Goal: Task Accomplishment & Management: Manage account settings

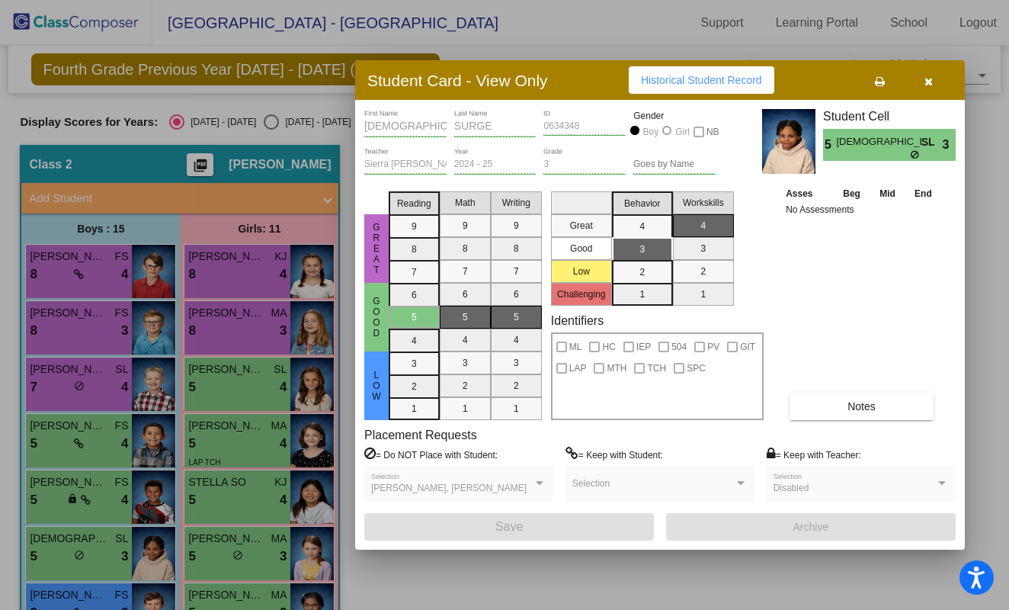
scroll to position [295, 0]
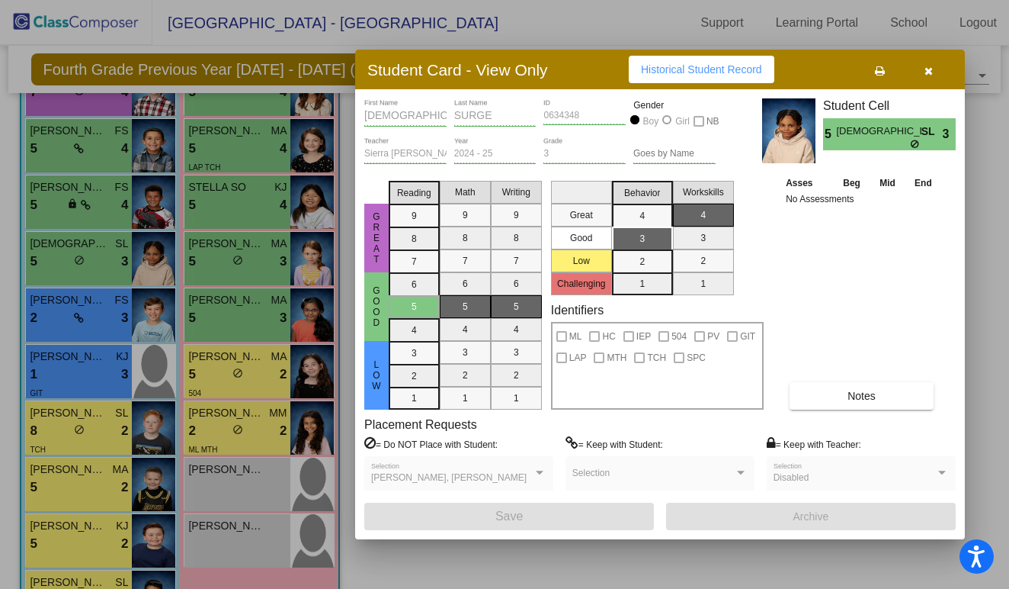
click at [927, 68] on icon "button" at bounding box center [929, 71] width 8 height 11
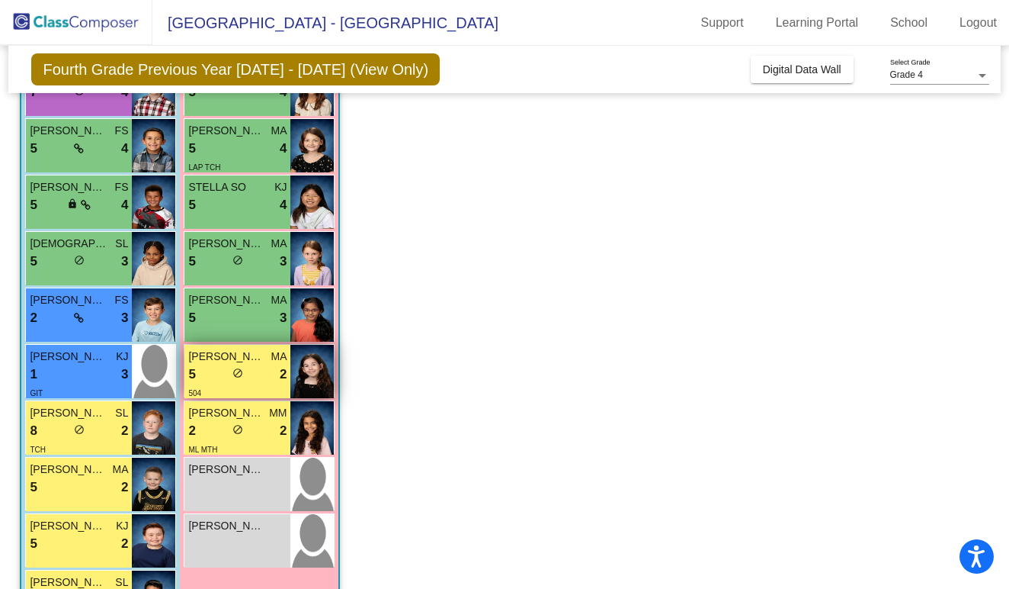
click at [248, 380] on div "5 lock do_not_disturb_alt 2" at bounding box center [237, 374] width 98 height 20
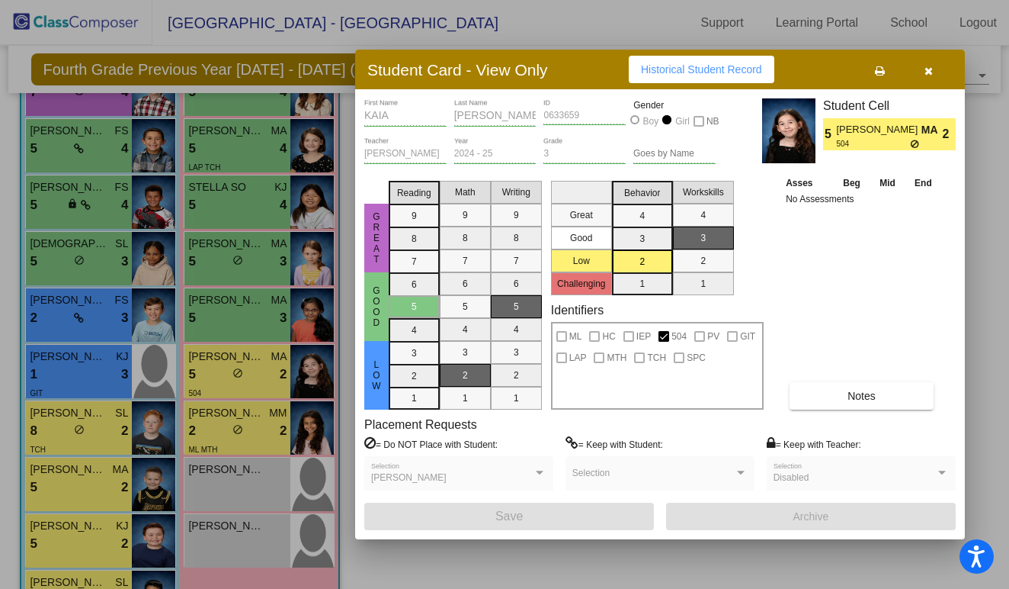
click at [926, 72] on icon "button" at bounding box center [929, 71] width 8 height 11
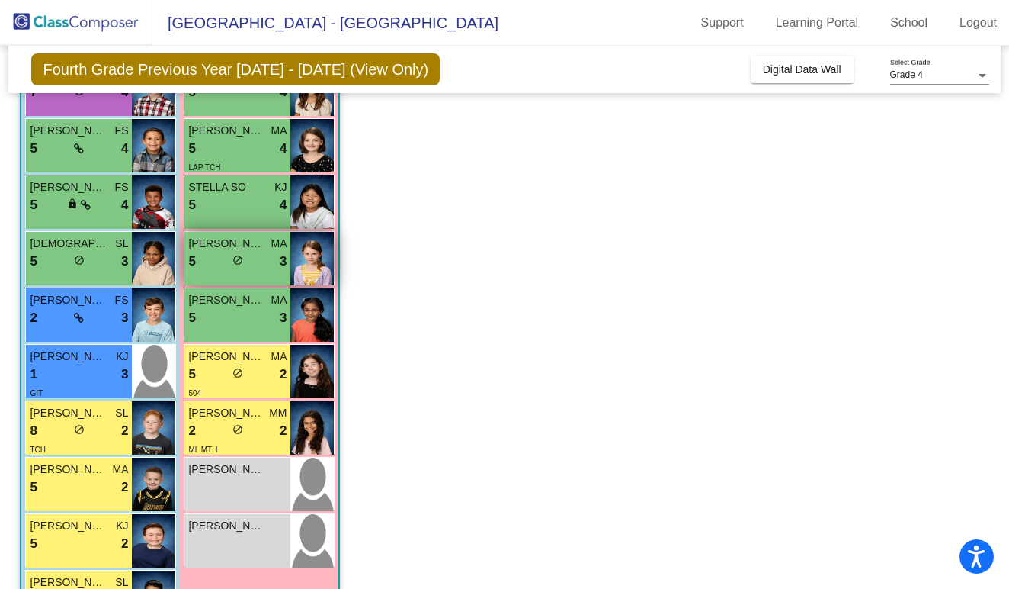
click at [262, 255] on div "5 lock do_not_disturb_alt 3" at bounding box center [237, 262] width 98 height 20
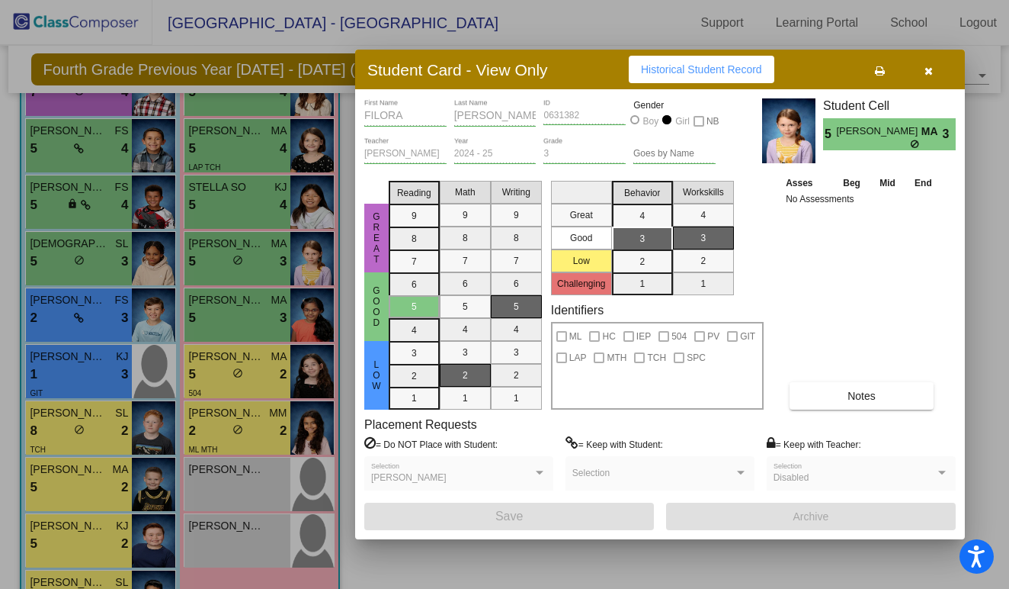
click at [938, 71] on button "button" at bounding box center [928, 69] width 49 height 27
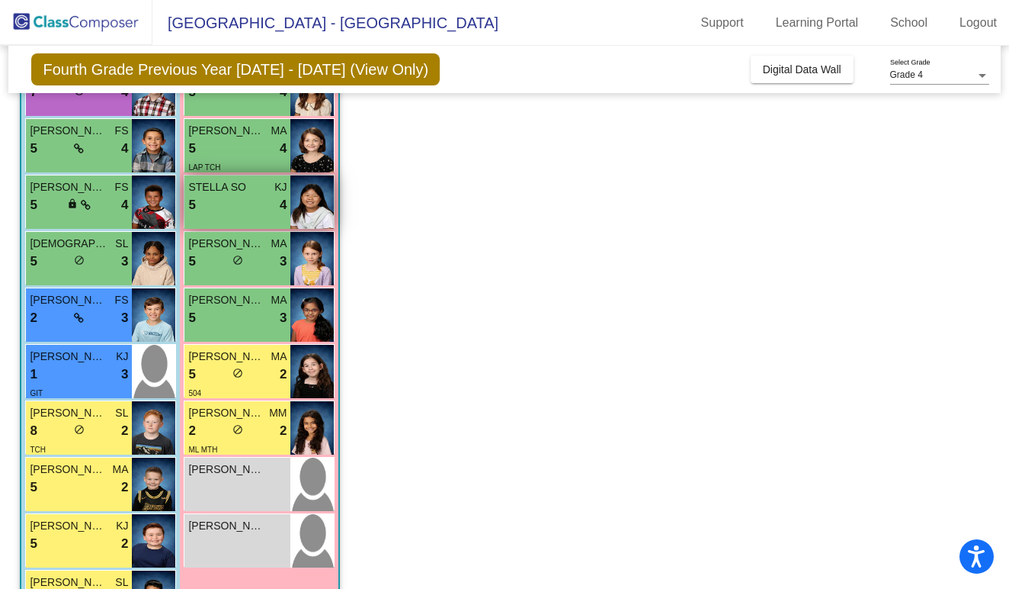
click at [264, 201] on div "5 lock do_not_disturb_alt 4" at bounding box center [237, 205] width 98 height 20
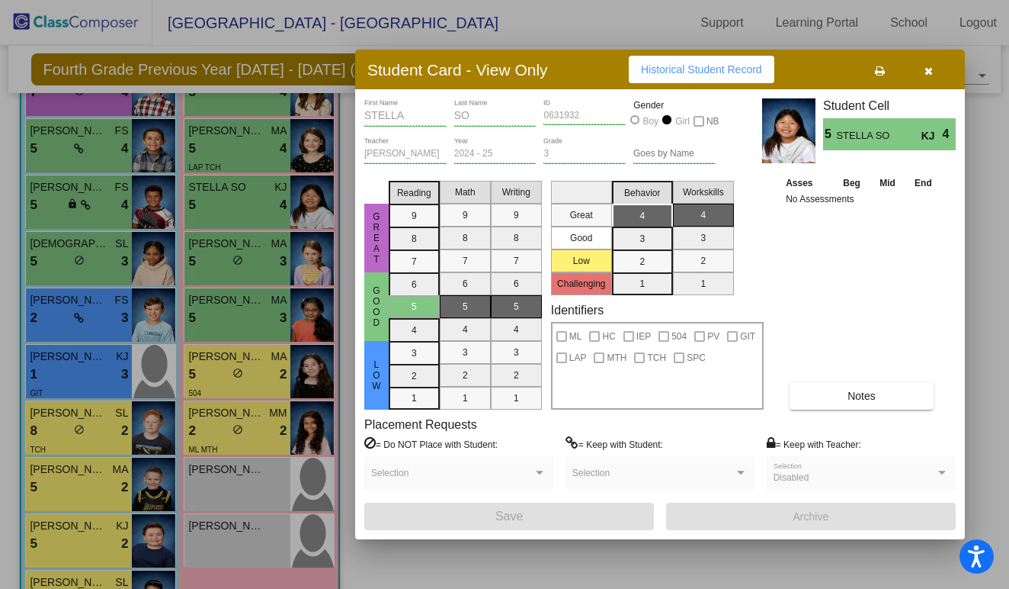
click at [932, 72] on icon "button" at bounding box center [929, 71] width 8 height 11
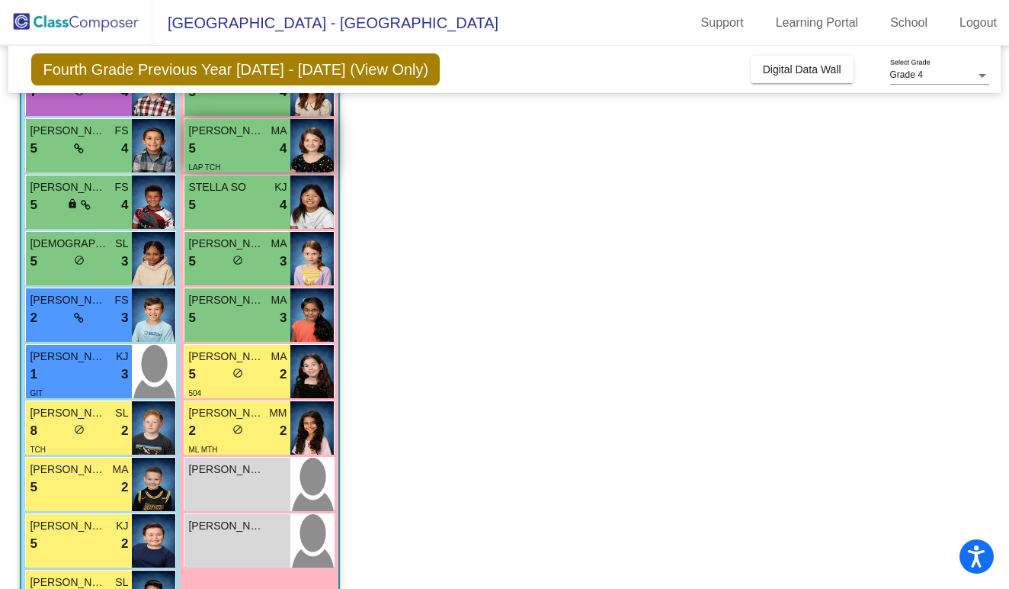
click at [265, 159] on div "LAP TCH" at bounding box center [237, 167] width 98 height 16
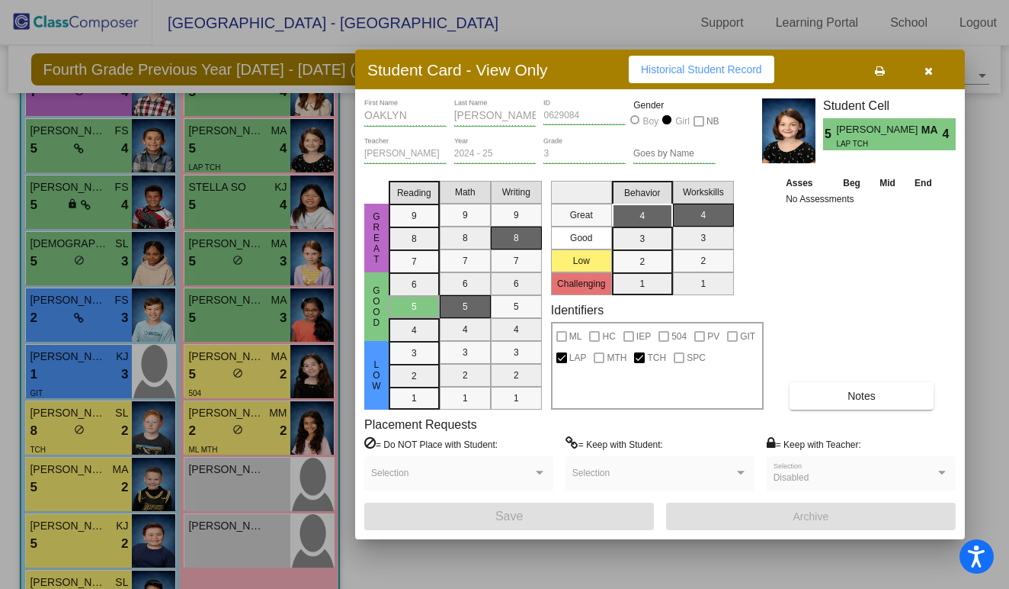
click at [937, 73] on button "button" at bounding box center [928, 69] width 49 height 27
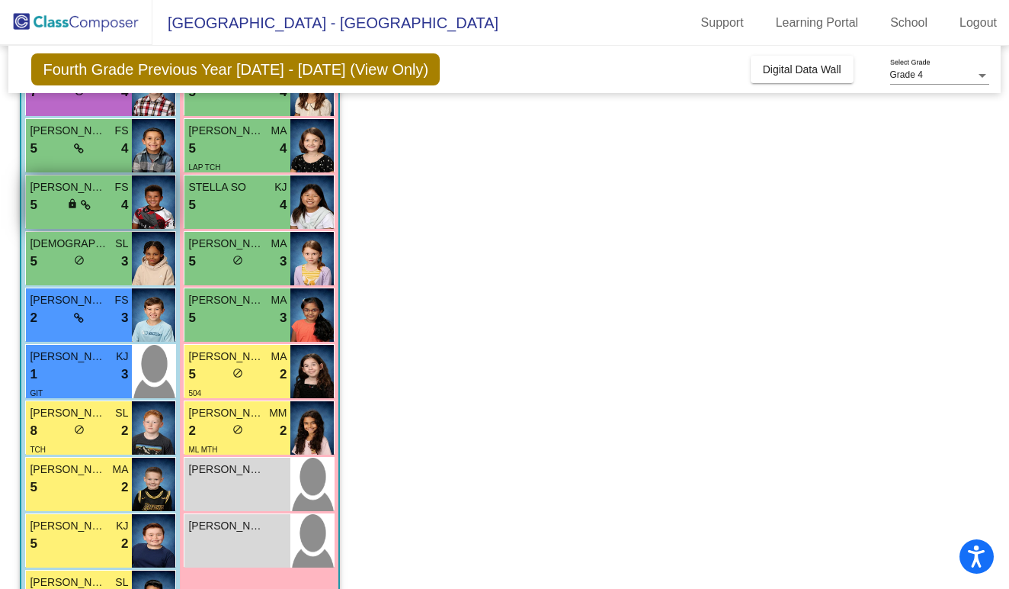
click at [82, 216] on div "[PERSON_NAME] FS 5 lock do_not_disturb_alt 4" at bounding box center [79, 201] width 106 height 53
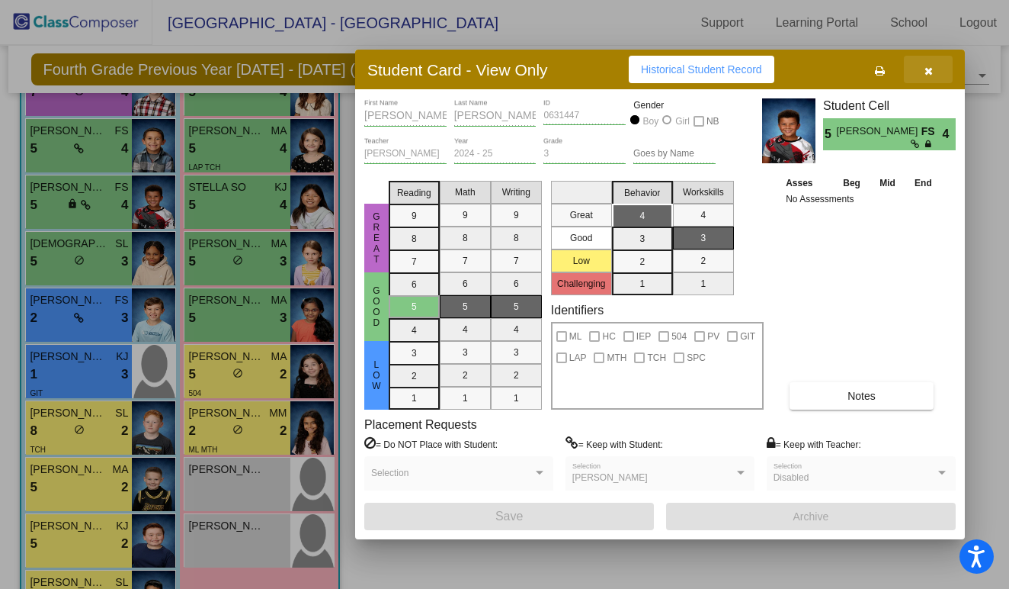
click at [932, 73] on icon "button" at bounding box center [929, 71] width 8 height 11
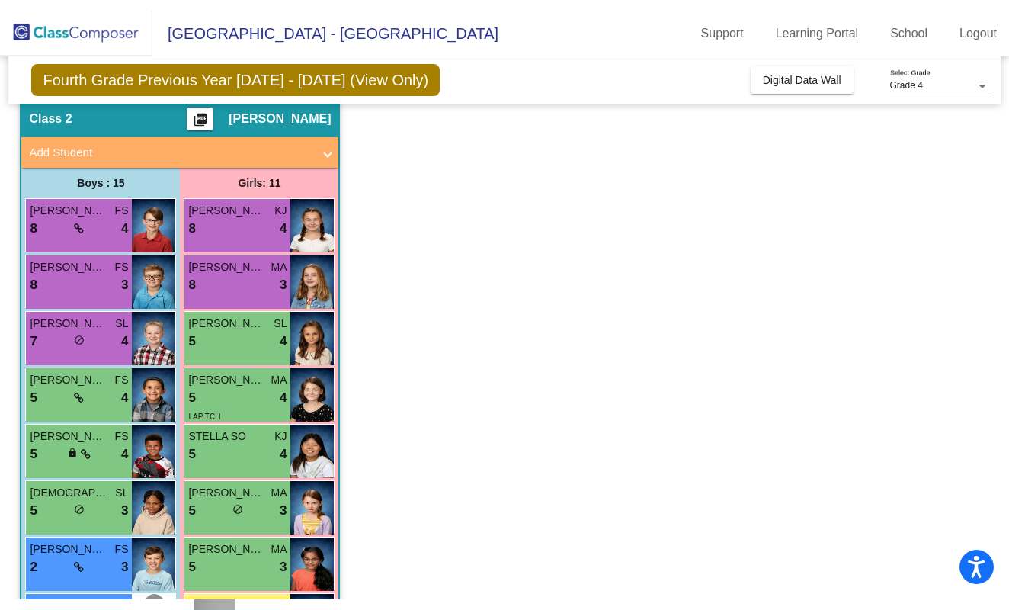
scroll to position [51, 0]
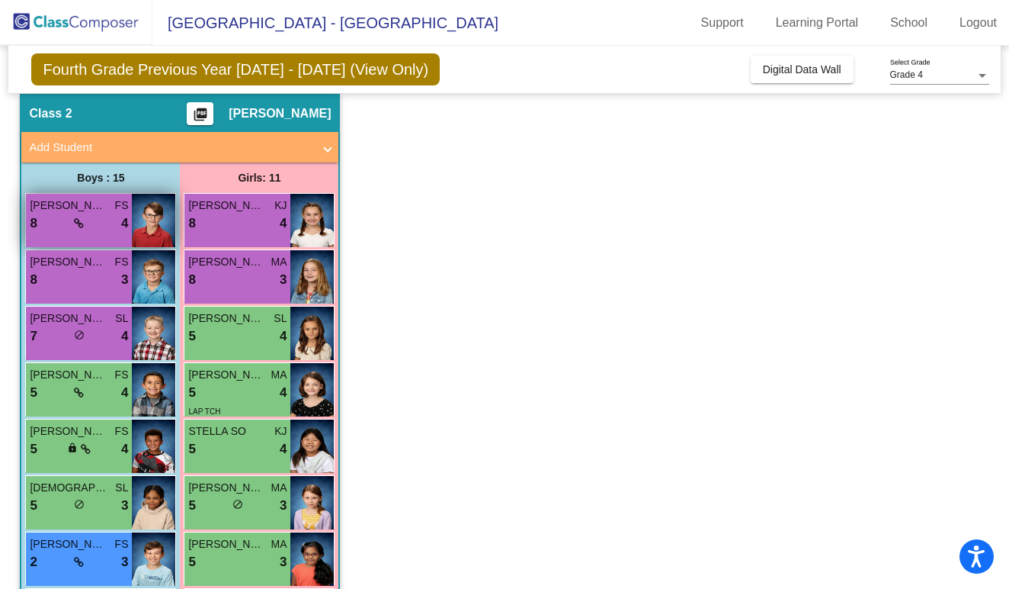
click at [89, 216] on div "8 lock do_not_disturb_alt 4" at bounding box center [79, 223] width 98 height 20
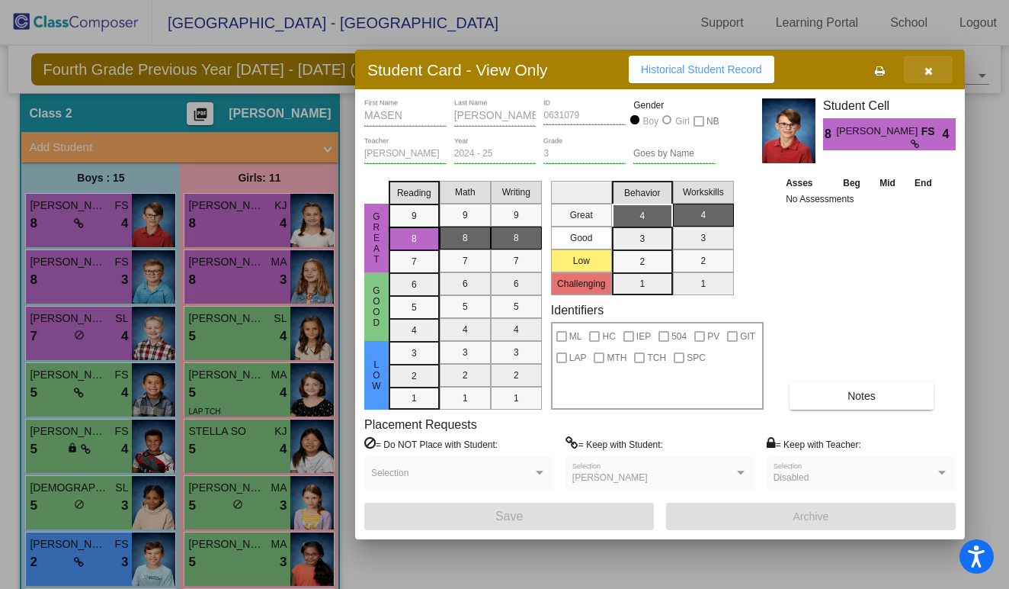
click at [926, 75] on button "button" at bounding box center [928, 69] width 49 height 27
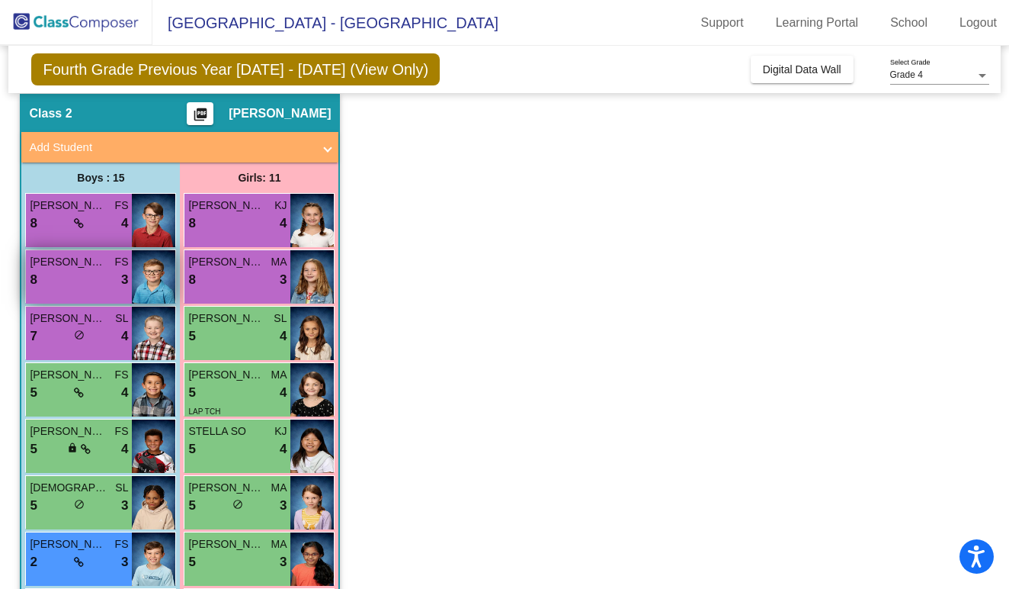
click at [94, 271] on div "8 lock do_not_disturb_alt 3" at bounding box center [79, 280] width 98 height 20
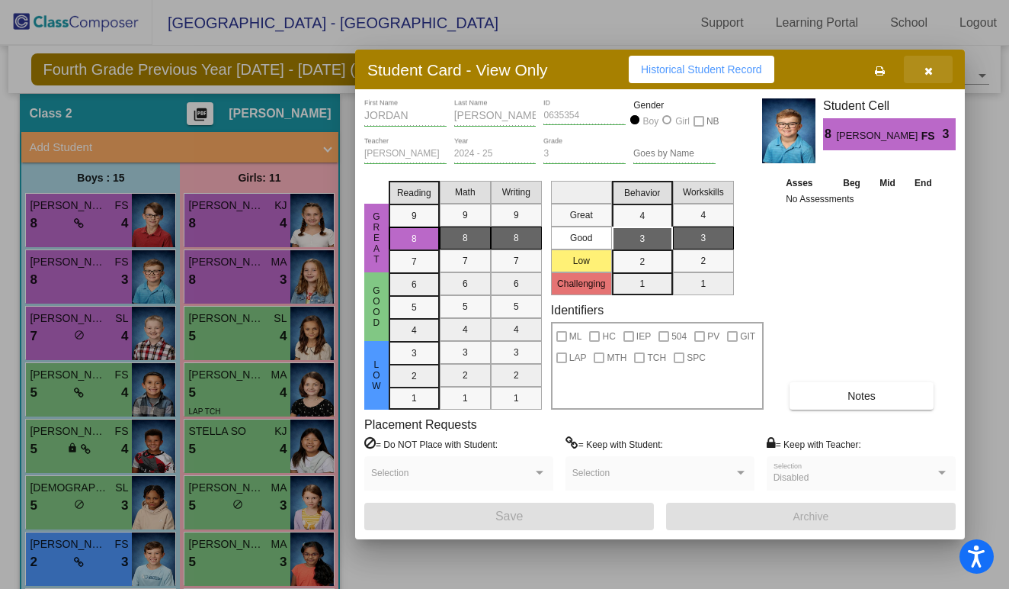
click at [931, 72] on icon "button" at bounding box center [929, 71] width 8 height 11
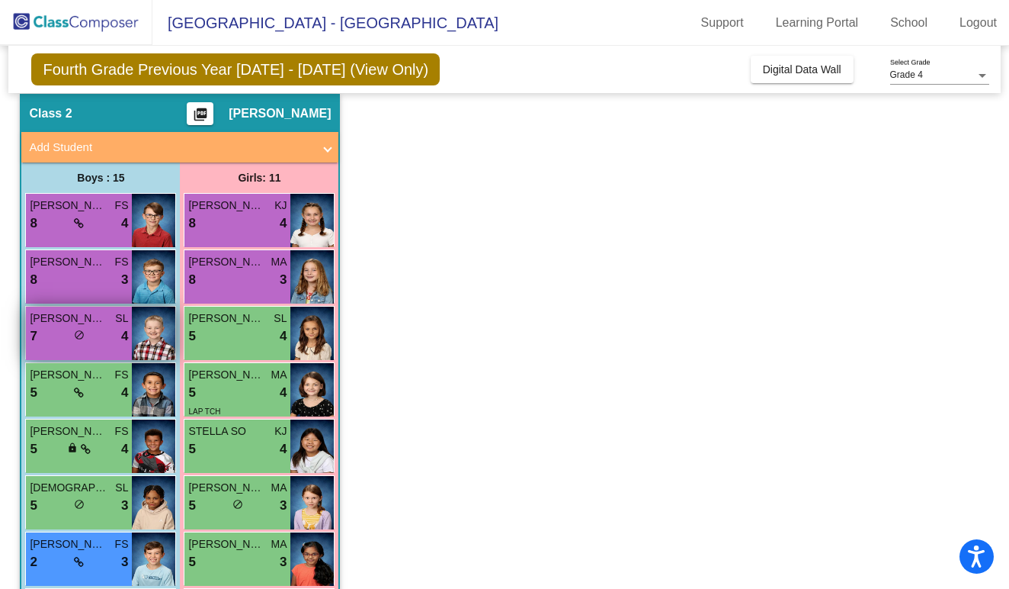
click at [98, 356] on div "FINNIAN [PERSON_NAME] 7 lock do_not_disturb_alt 4" at bounding box center [79, 332] width 106 height 53
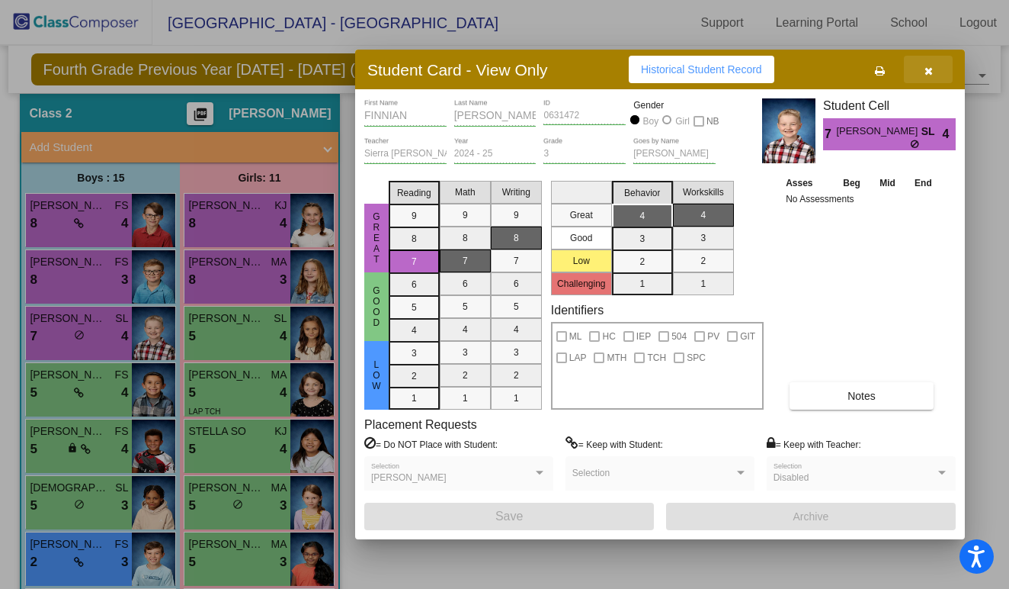
click at [932, 75] on button "button" at bounding box center [928, 69] width 49 height 27
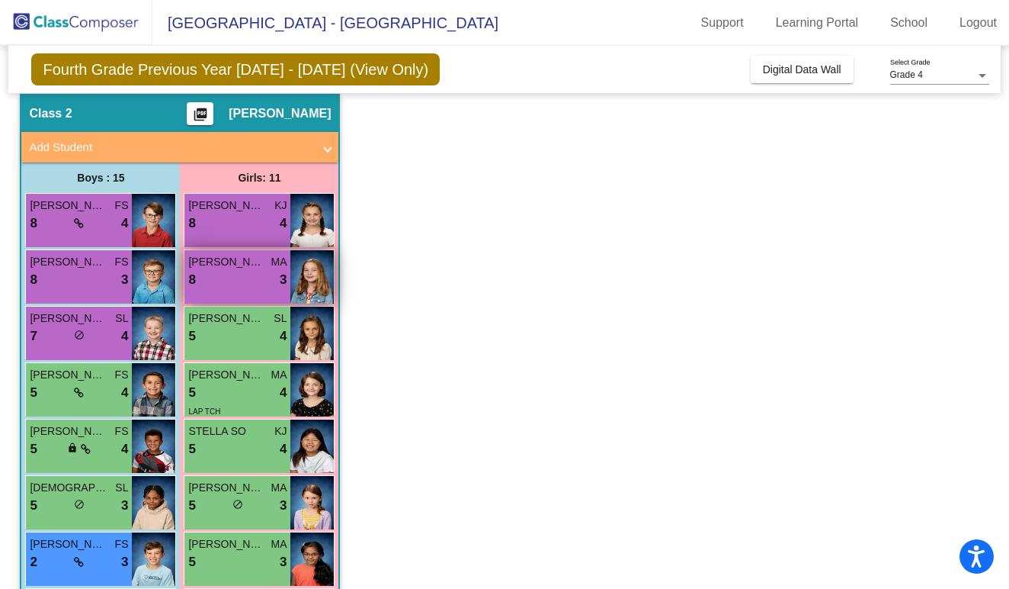
click at [262, 274] on div "8 lock do_not_disturb_alt 3" at bounding box center [237, 280] width 98 height 20
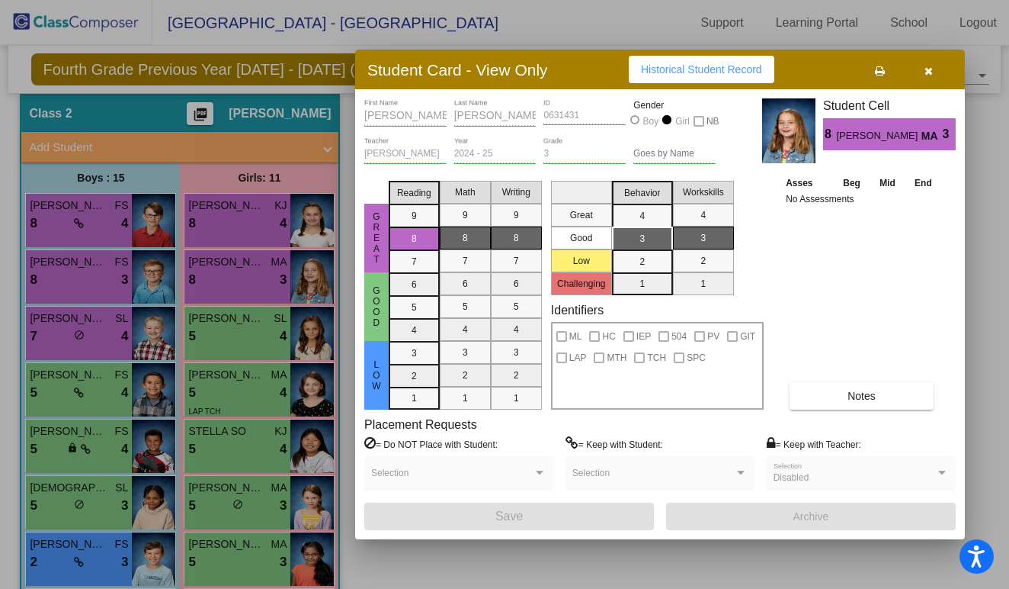
click at [932, 71] on icon "button" at bounding box center [929, 71] width 8 height 11
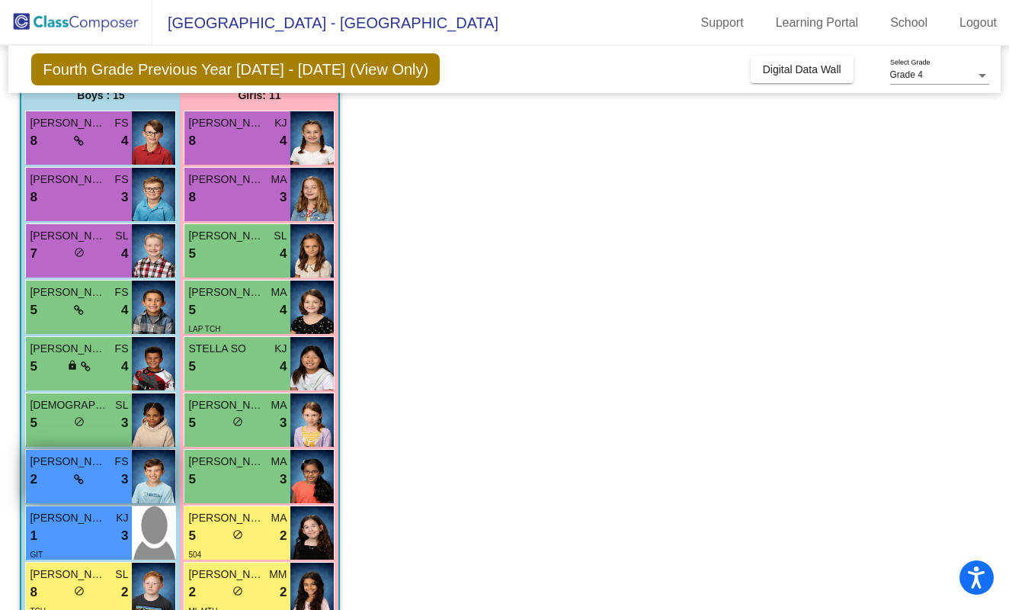
scroll to position [129, 0]
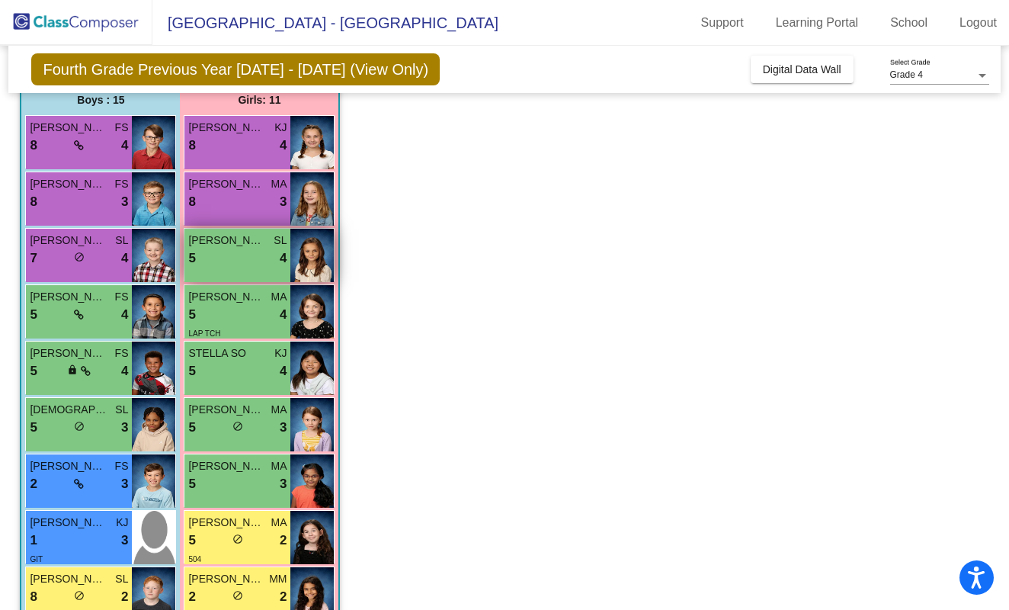
click at [205, 262] on div "5 lock do_not_disturb_alt 4" at bounding box center [237, 259] width 98 height 20
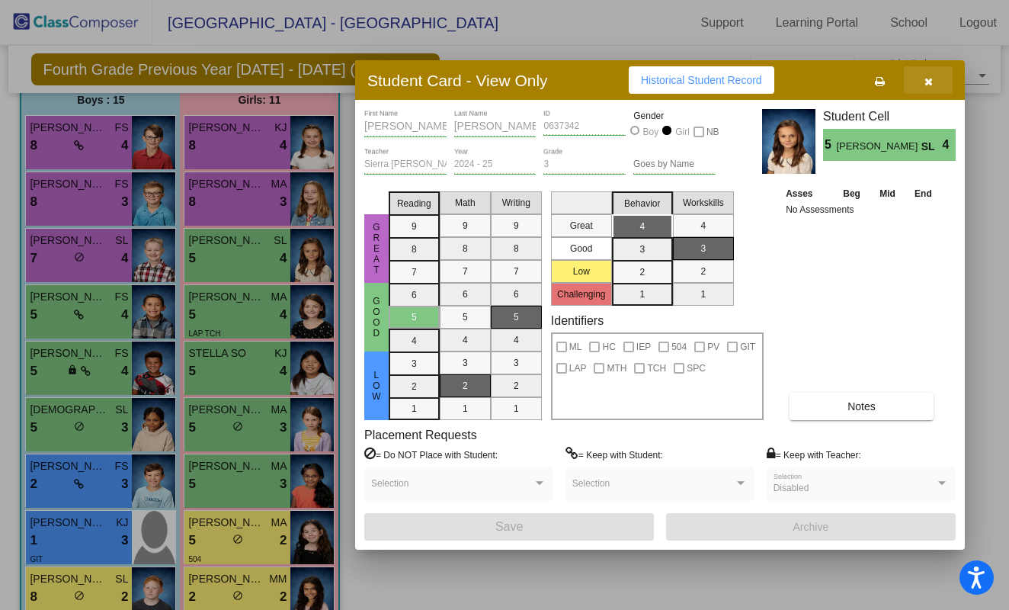
click at [930, 82] on icon "button" at bounding box center [929, 81] width 8 height 11
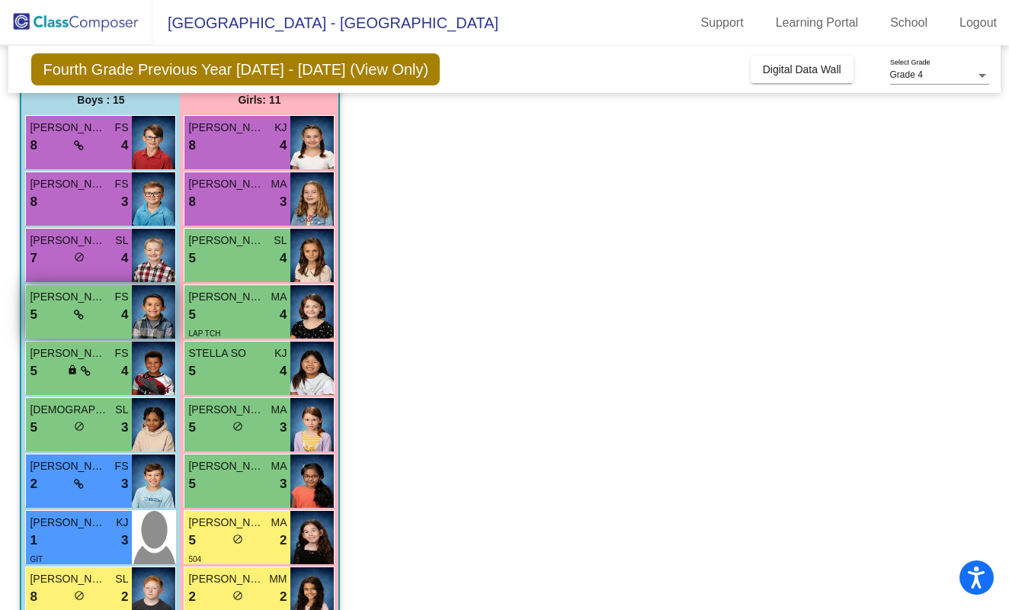
click at [84, 313] on icon at bounding box center [79, 315] width 10 height 11
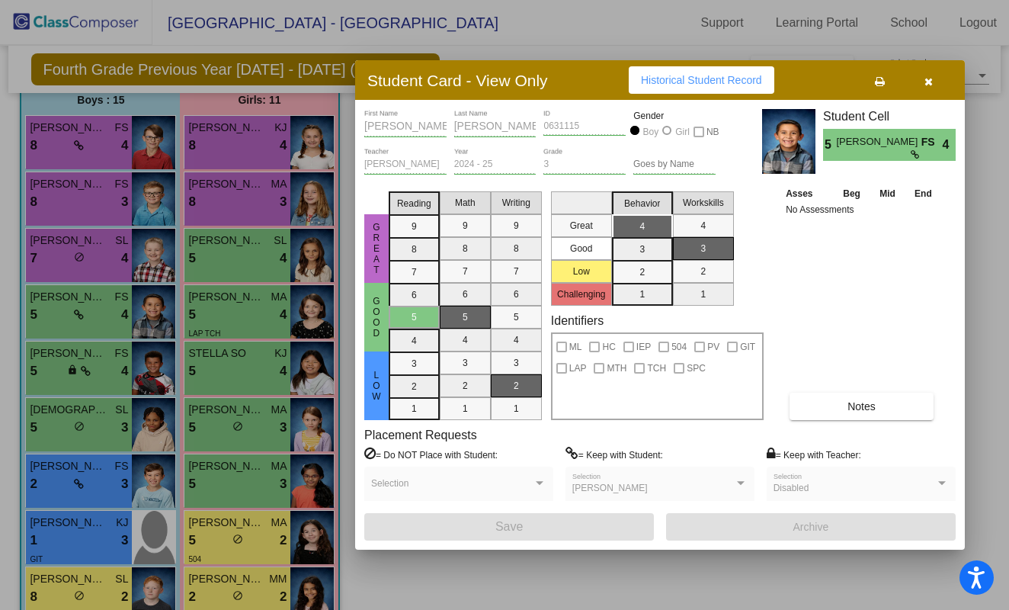
click at [926, 85] on icon "button" at bounding box center [929, 81] width 8 height 11
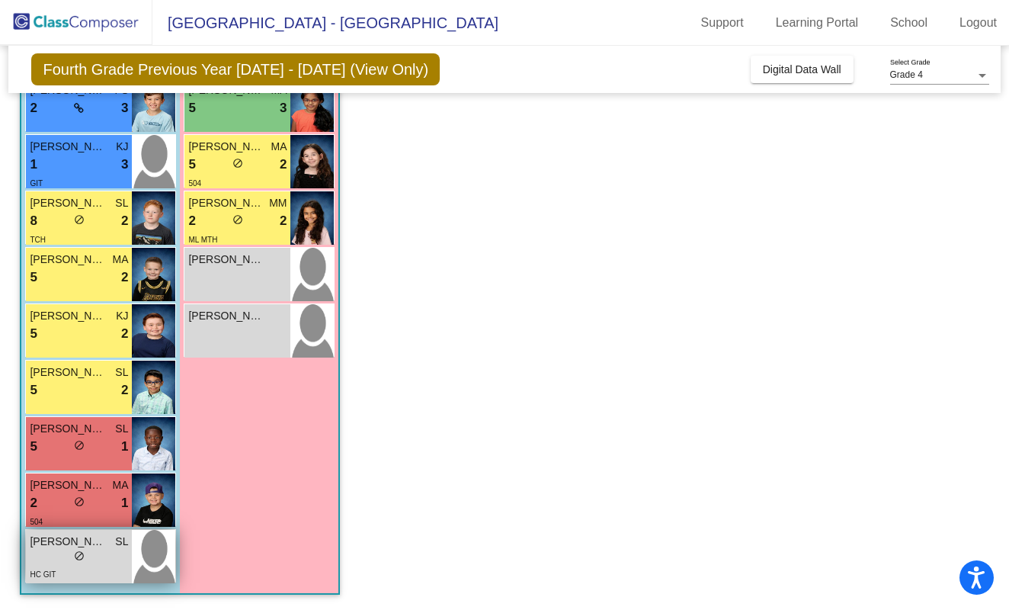
scroll to position [526, 0]
click at [82, 566] on div "HC GIT" at bounding box center [79, 574] width 98 height 16
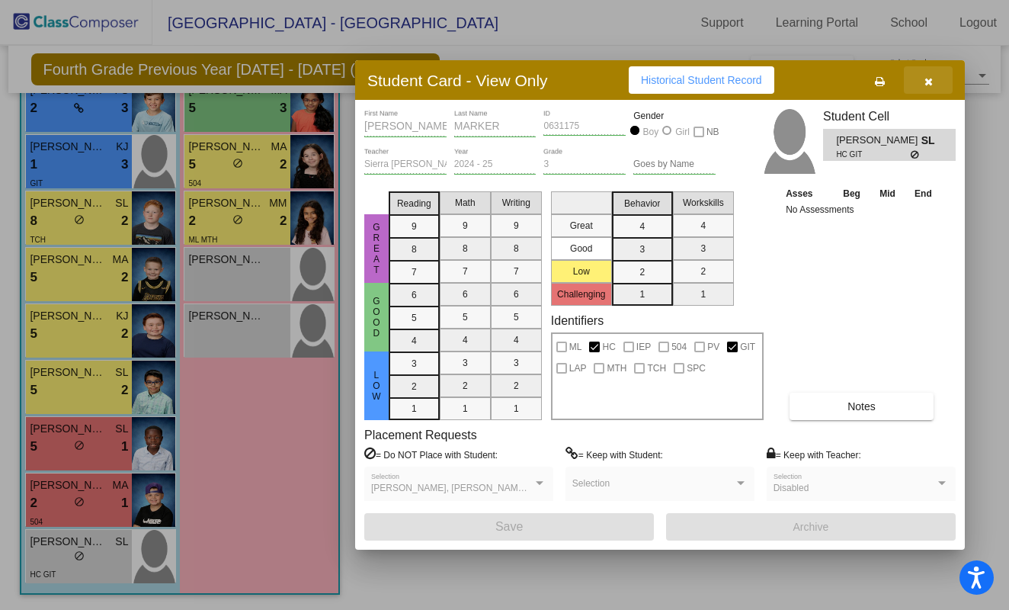
click at [932, 84] on icon "button" at bounding box center [929, 81] width 8 height 11
